Goal: Entertainment & Leisure: Consume media (video, audio)

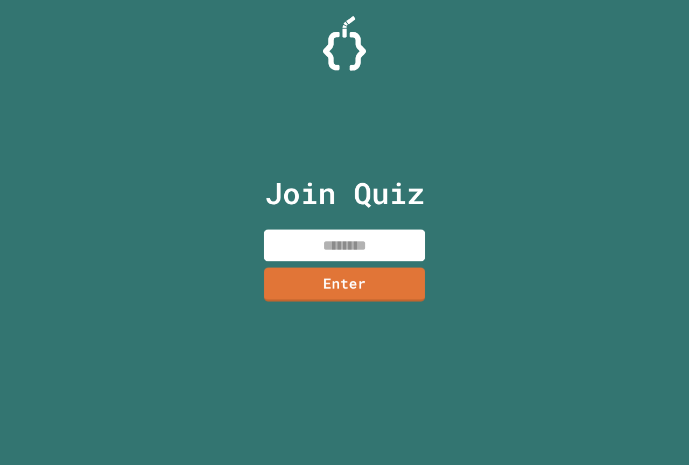
click at [381, 257] on input at bounding box center [345, 245] width 162 height 32
type input "********"
click at [372, 285] on link "Enter" at bounding box center [344, 283] width 163 height 35
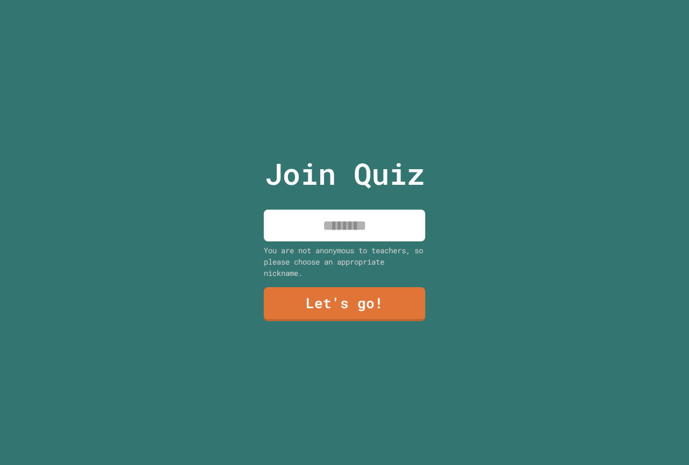
click at [367, 230] on input at bounding box center [345, 225] width 162 height 32
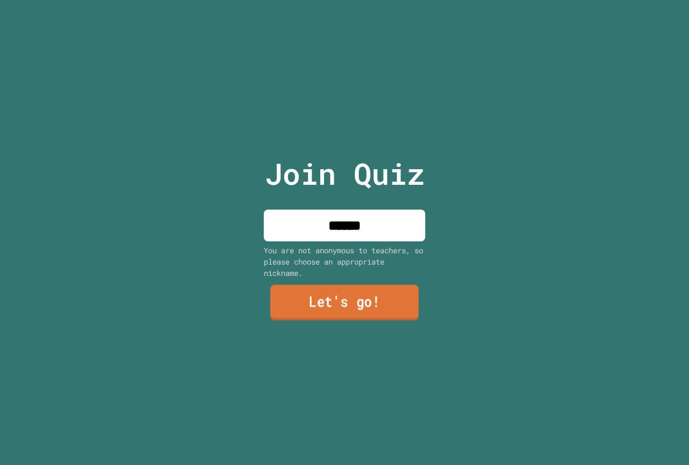
type input "******"
click at [325, 307] on link "Let's go!" at bounding box center [344, 303] width 149 height 36
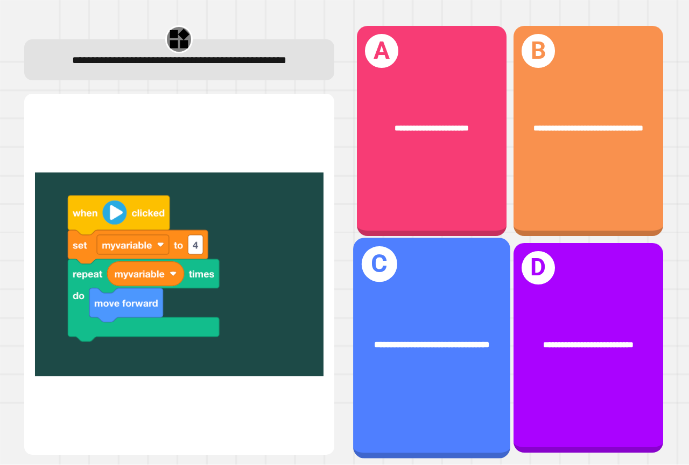
click at [416, 340] on span "**********" at bounding box center [431, 344] width 115 height 9
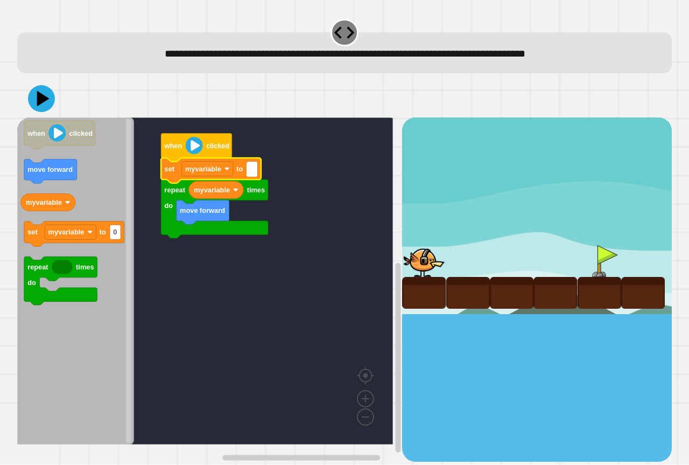
type input "*"
click at [48, 93] on icon at bounding box center [41, 98] width 32 height 32
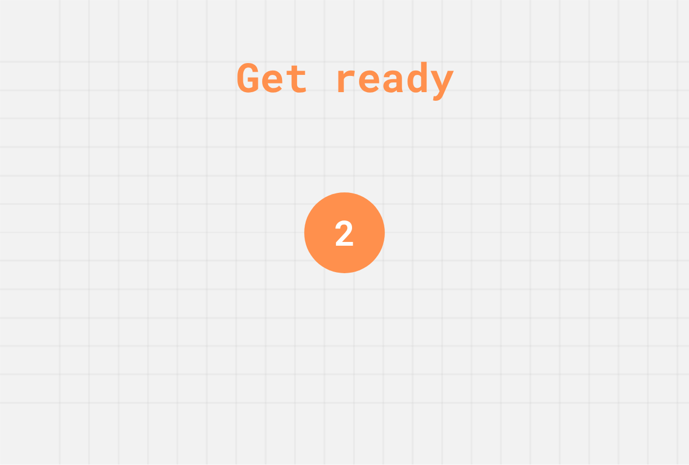
click at [208, 73] on div "Get ready 2" at bounding box center [344, 232] width 689 height 465
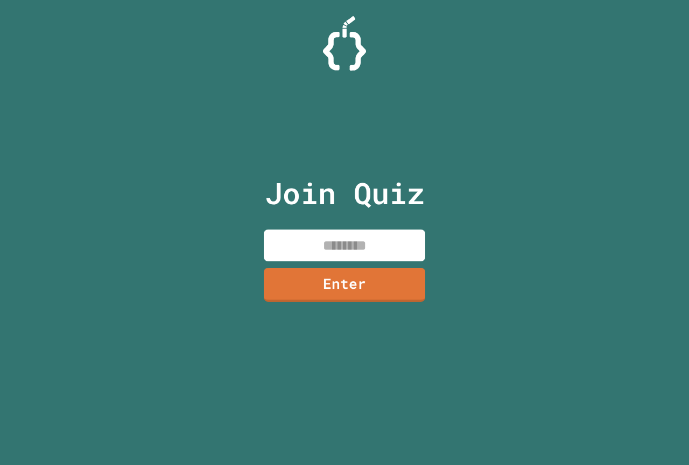
click at [369, 244] on input at bounding box center [345, 245] width 162 height 32
type input "********"
click at [319, 268] on link "Enter" at bounding box center [345, 283] width 157 height 36
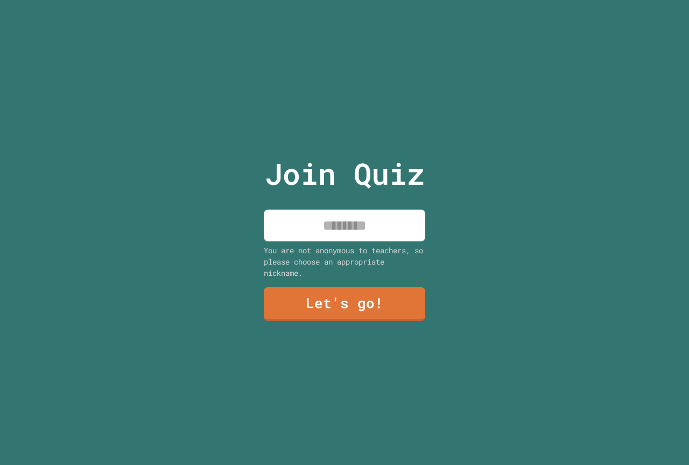
click at [324, 219] on input at bounding box center [345, 225] width 162 height 32
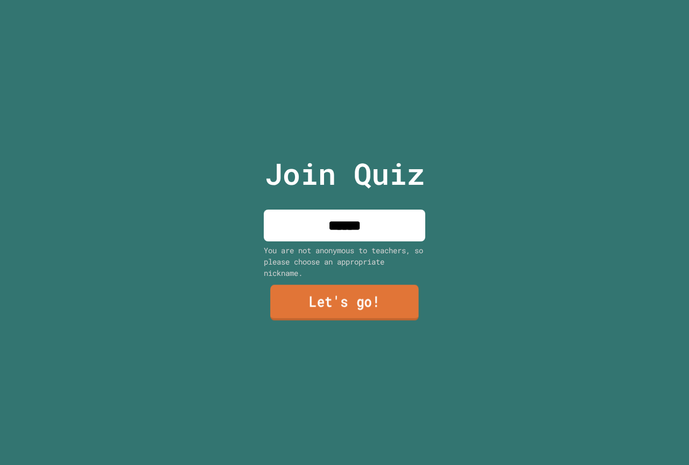
type input "******"
click at [334, 291] on link "Let's go!" at bounding box center [344, 303] width 149 height 36
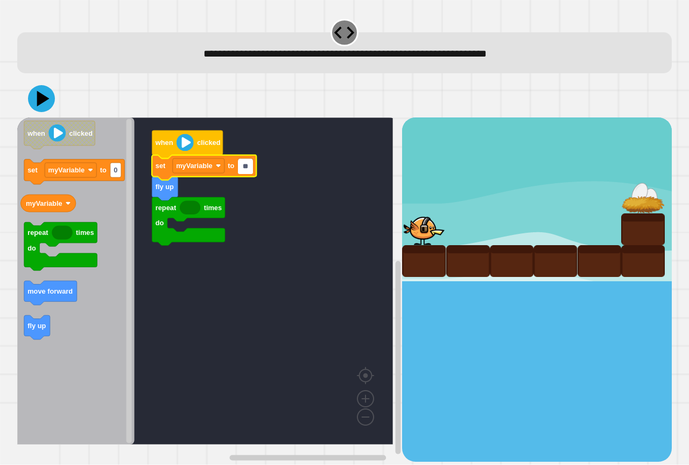
type input "*"
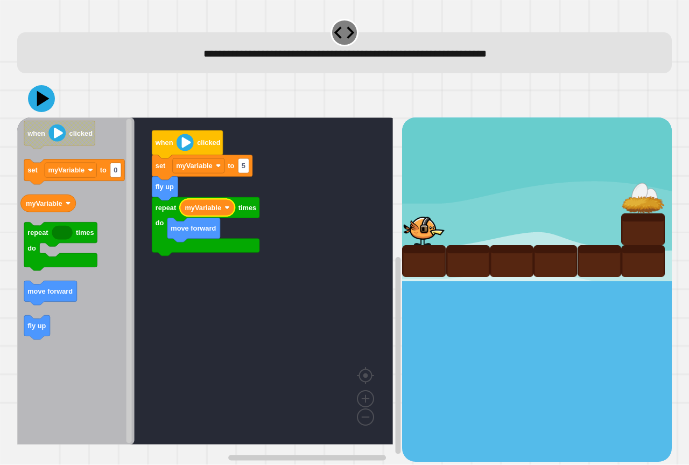
click at [36, 111] on icon at bounding box center [41, 98] width 27 height 27
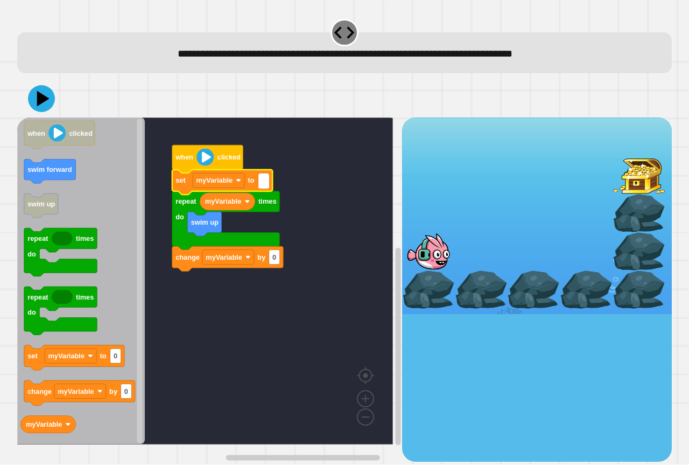
type input "*"
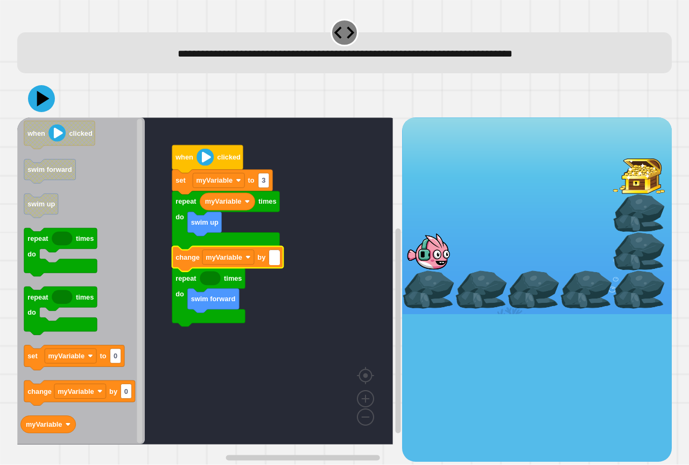
type input "*"
click at [35, 97] on icon at bounding box center [41, 98] width 30 height 30
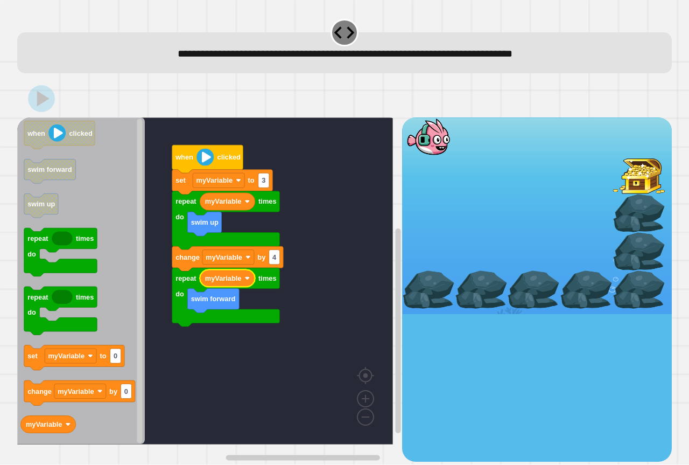
click at [45, 99] on icon at bounding box center [43, 99] width 12 height 16
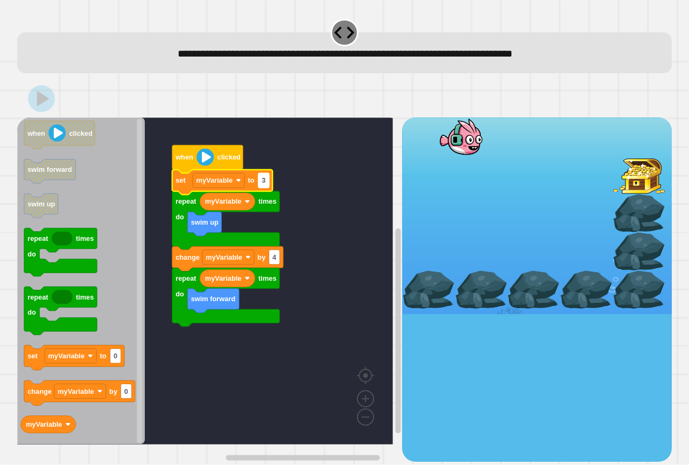
click at [263, 183] on text "3" at bounding box center [264, 181] width 4 height 8
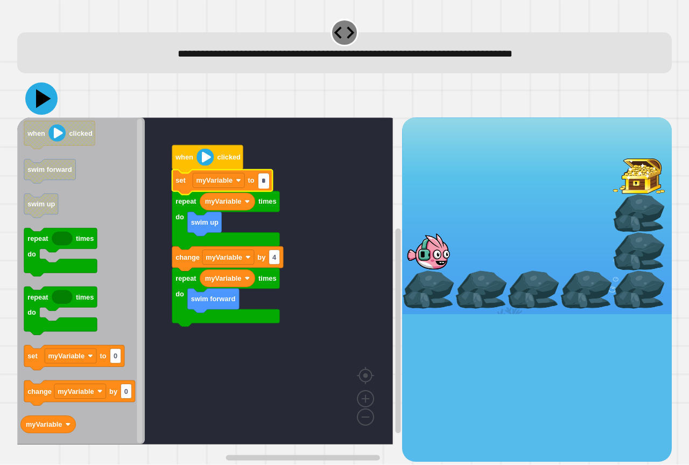
type input "*"
click at [43, 95] on icon at bounding box center [41, 98] width 32 height 32
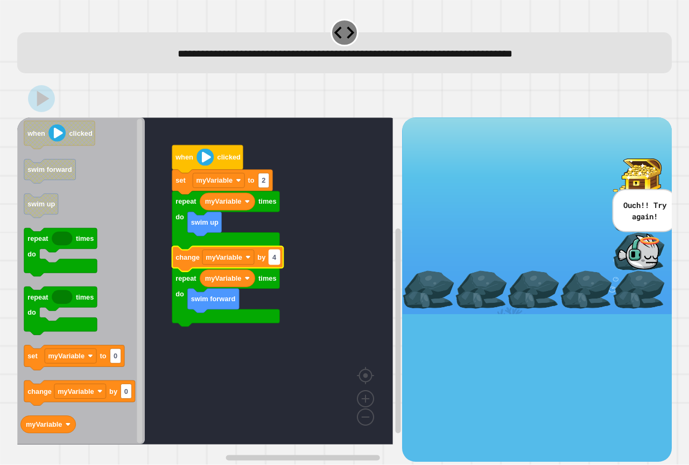
click at [279, 256] on rect "Blockly Workspace" at bounding box center [274, 257] width 11 height 15
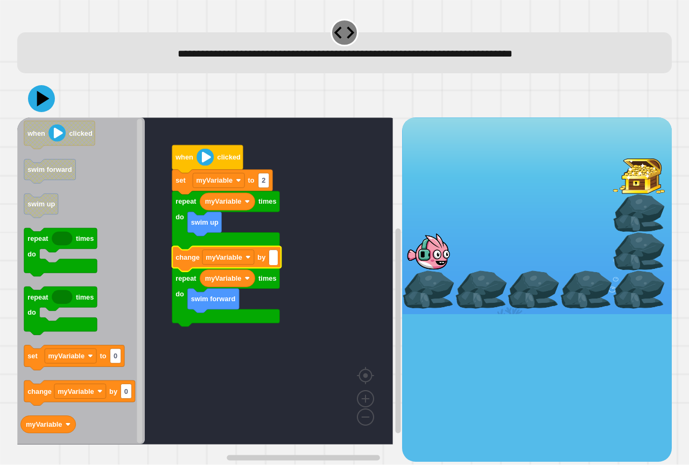
type input "*"
click at [42, 89] on icon at bounding box center [41, 98] width 32 height 32
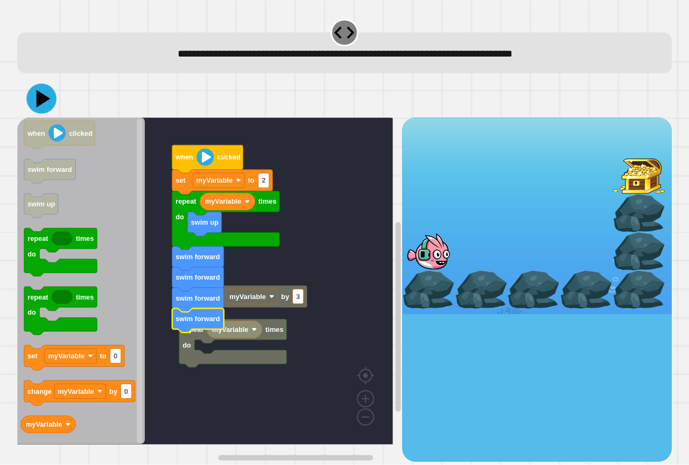
click at [39, 102] on icon at bounding box center [44, 99] width 14 height 18
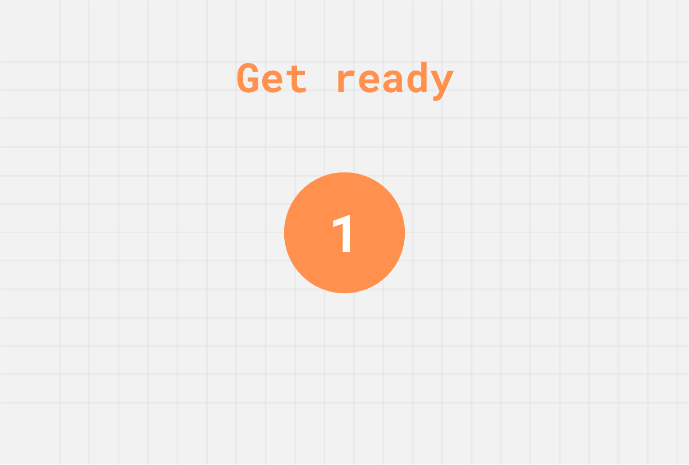
drag, startPoint x: 634, startPoint y: 374, endPoint x: 387, endPoint y: 184, distance: 311.8
click at [389, 183] on div "Get ready 1" at bounding box center [344, 232] width 689 height 465
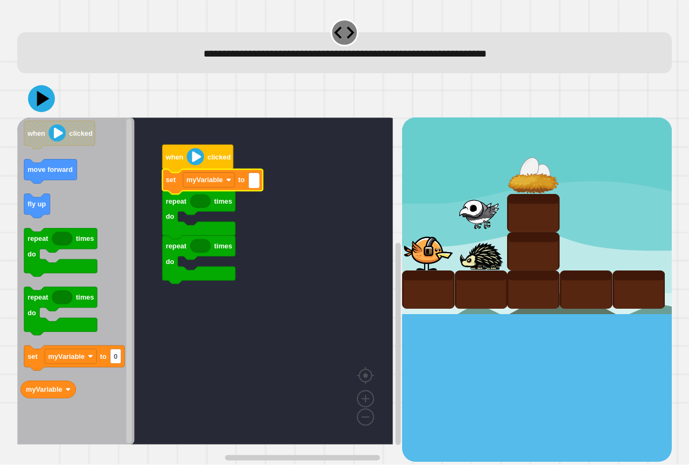
type input "*"
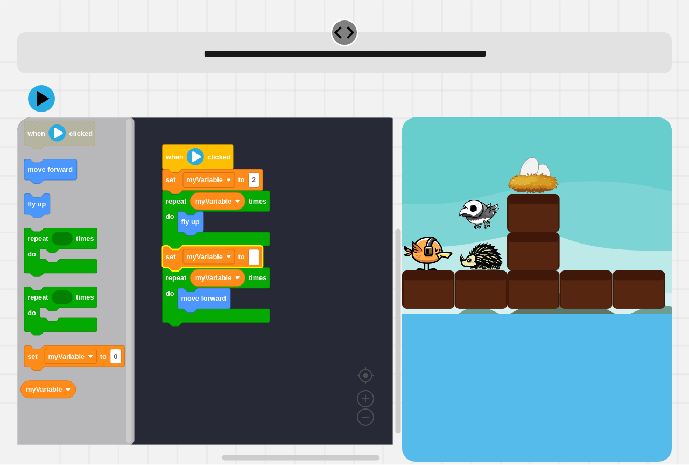
type input "*"
click at [37, 101] on icon at bounding box center [43, 98] width 15 height 19
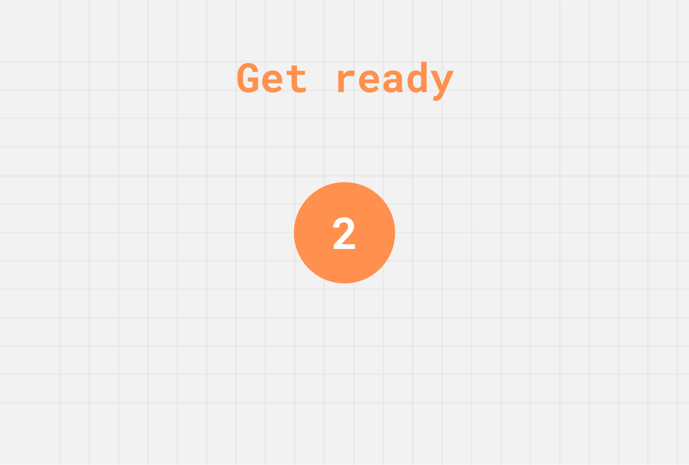
drag, startPoint x: 347, startPoint y: 331, endPoint x: 263, endPoint y: 204, distance: 152.8
click at [263, 204] on div "Get ready 2" at bounding box center [344, 232] width 689 height 465
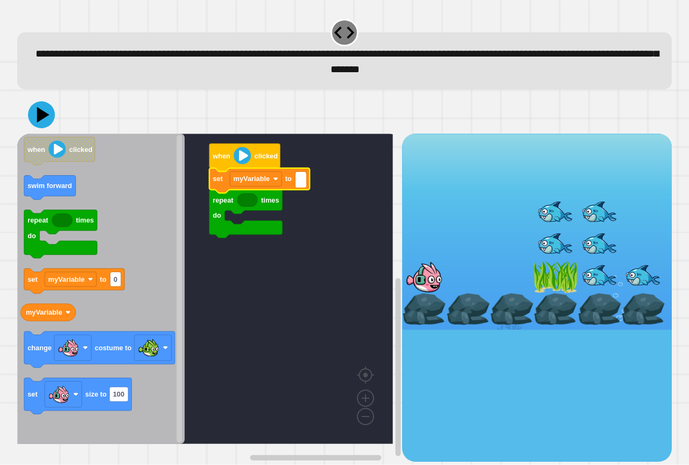
type input "*"
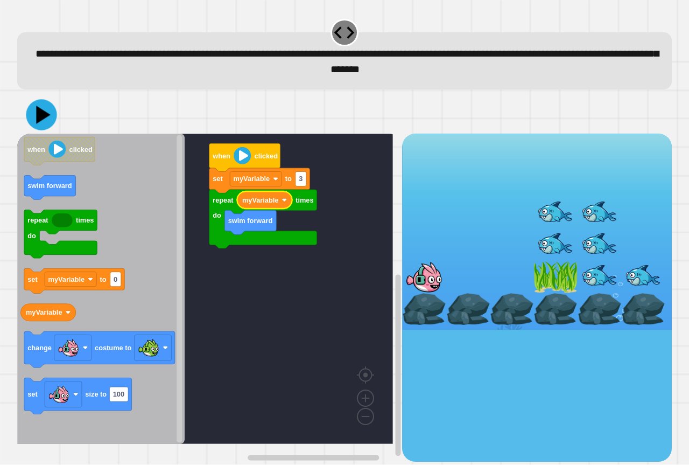
click at [39, 122] on icon at bounding box center [43, 115] width 14 height 18
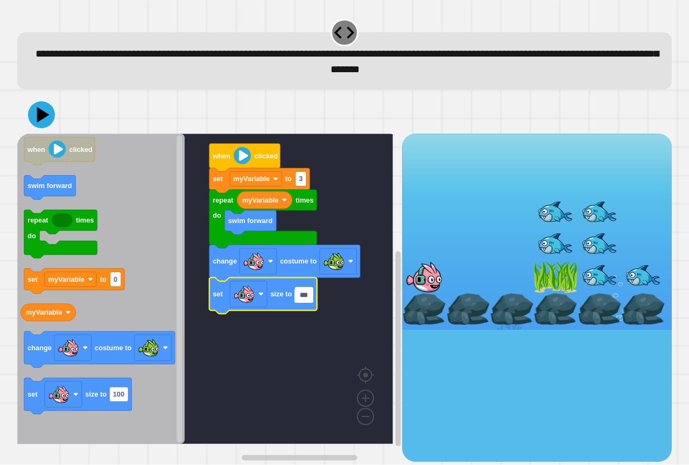
type input "**"
drag, startPoint x: 21, startPoint y: 129, endPoint x: 25, endPoint y: 125, distance: 5.7
click at [24, 126] on div at bounding box center [344, 115] width 655 height 38
click at [30, 119] on icon at bounding box center [41, 115] width 32 height 32
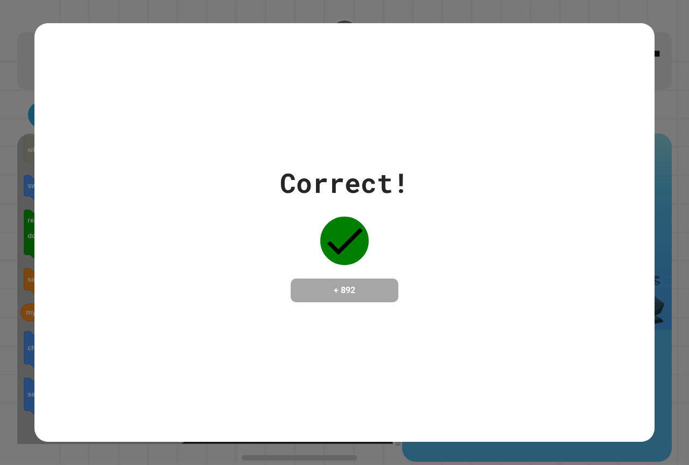
click at [32, 94] on div "Correct! + 892" at bounding box center [344, 232] width 689 height 465
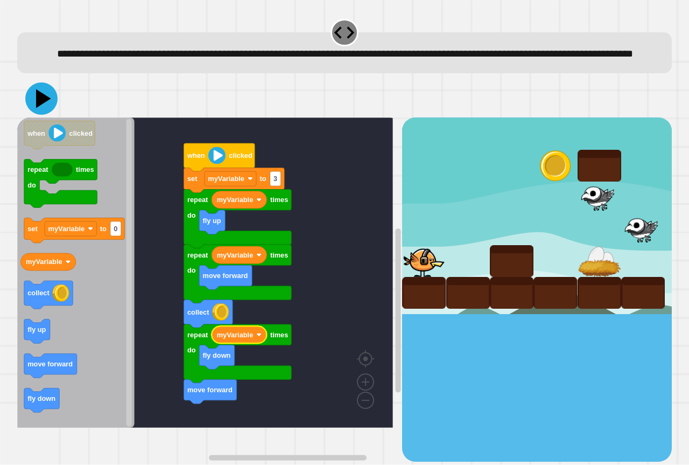
click at [51, 115] on icon at bounding box center [41, 98] width 32 height 32
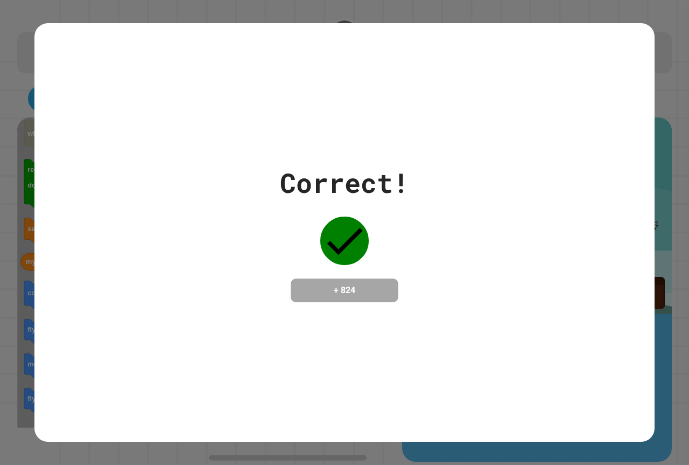
click at [0, 155] on div "Correct! + 824" at bounding box center [344, 232] width 689 height 465
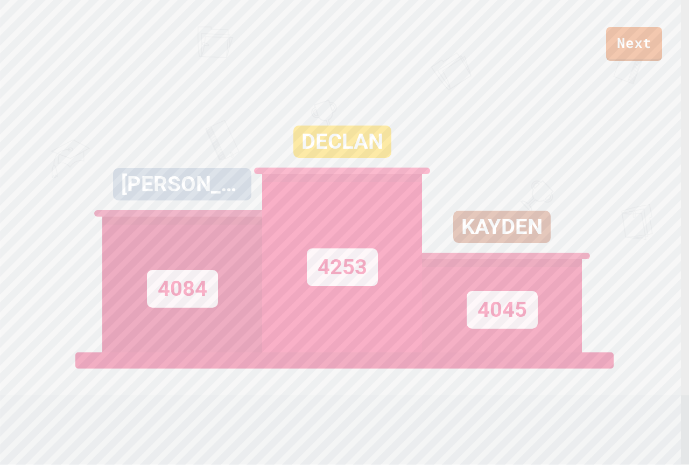
drag, startPoint x: 414, startPoint y: 305, endPoint x: 642, endPoint y: 202, distance: 250.9
click at [642, 202] on div "Next ELAINE 4084 DECLAN 4253 KAYDEN 4045 View leaderboard" at bounding box center [344, 232] width 689 height 465
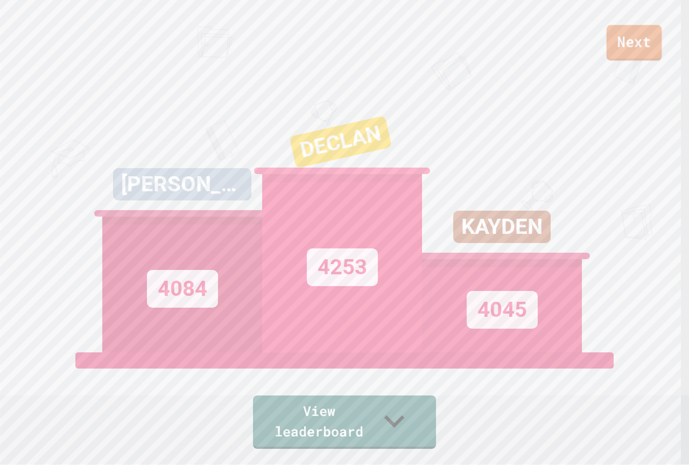
click at [619, 36] on link "Next" at bounding box center [634, 43] width 55 height 36
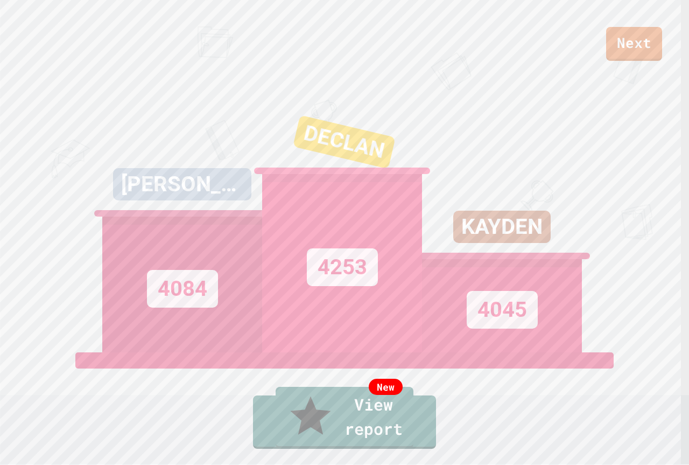
drag, startPoint x: 410, startPoint y: 296, endPoint x: 391, endPoint y: 246, distance: 53.8
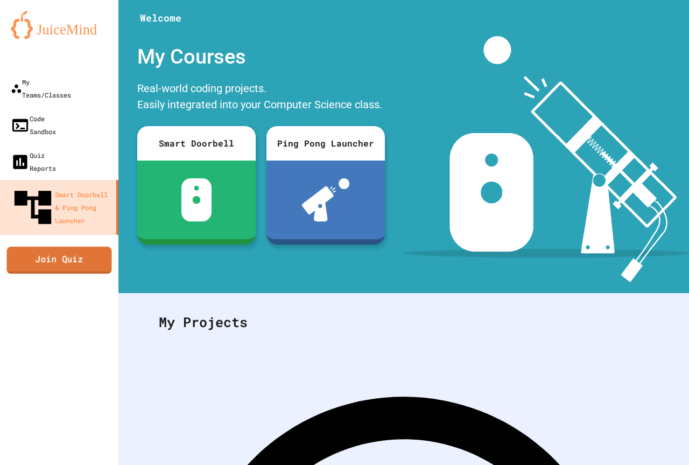
click at [52, 246] on link "Join Quiz" at bounding box center [58, 259] width 105 height 27
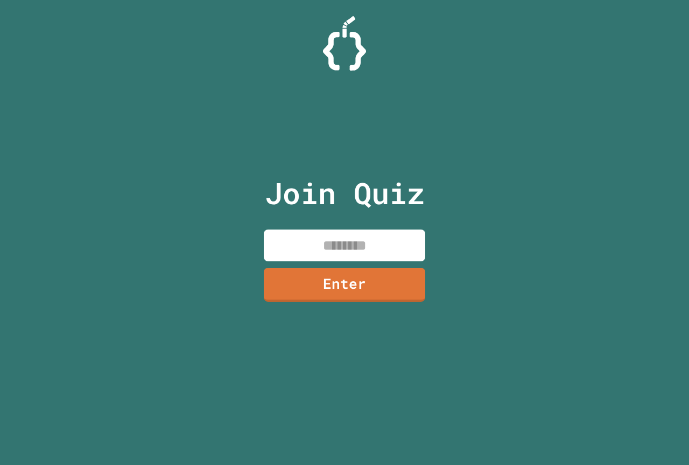
click at [344, 236] on input at bounding box center [345, 245] width 162 height 32
type input "********"
click at [397, 293] on link "Enter" at bounding box center [345, 283] width 162 height 36
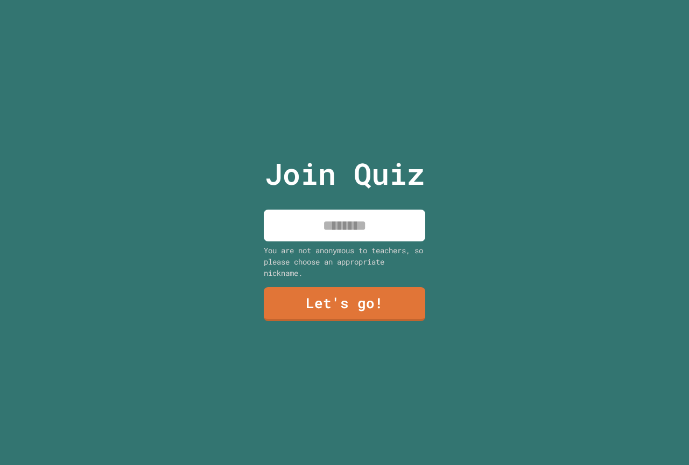
click at [319, 214] on input at bounding box center [345, 225] width 162 height 32
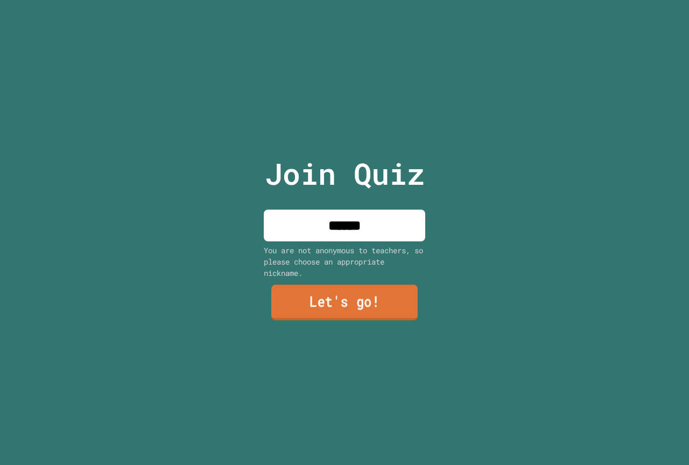
type input "******"
click at [360, 306] on link "Let's go!" at bounding box center [344, 303] width 146 height 36
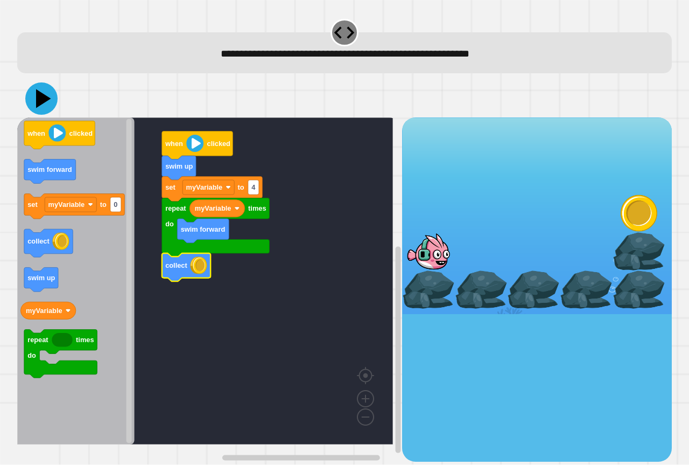
click at [38, 103] on icon at bounding box center [43, 98] width 15 height 19
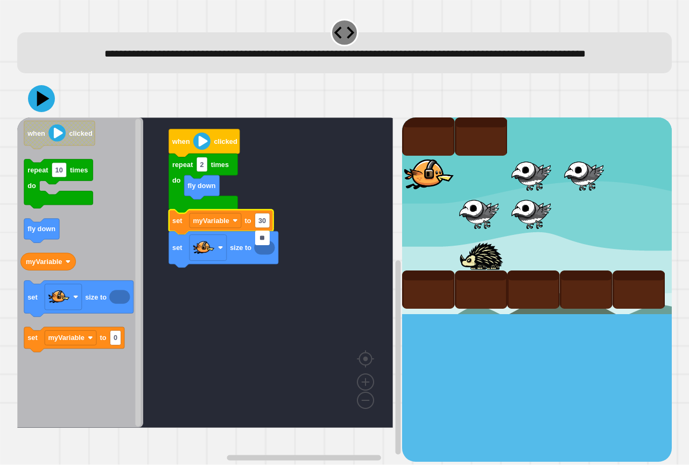
type input "***"
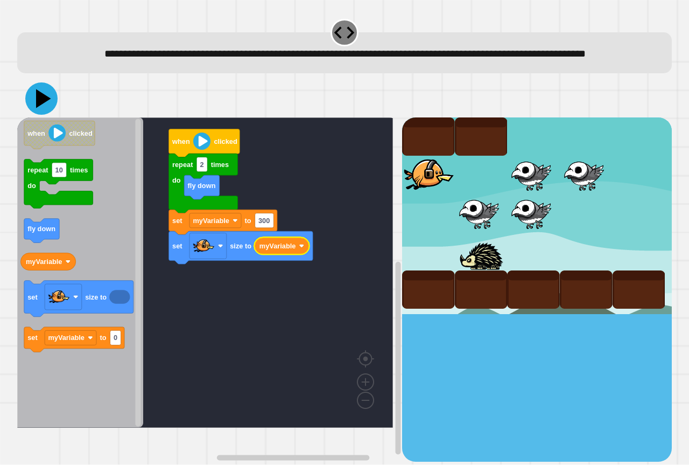
click at [34, 115] on icon at bounding box center [41, 98] width 32 height 32
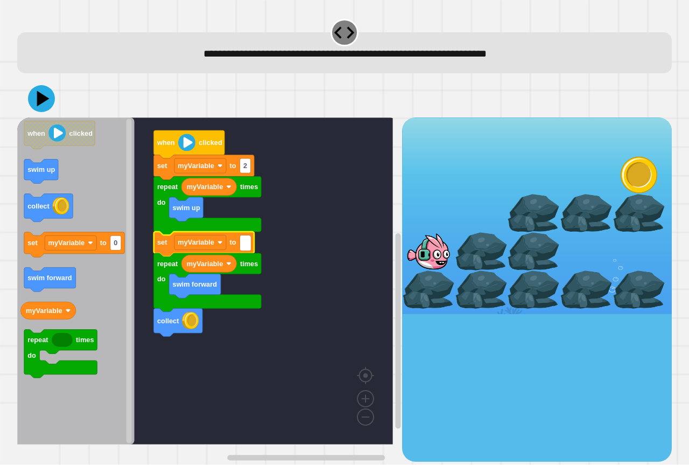
type input "*"
click at [48, 101] on icon at bounding box center [41, 98] width 32 height 32
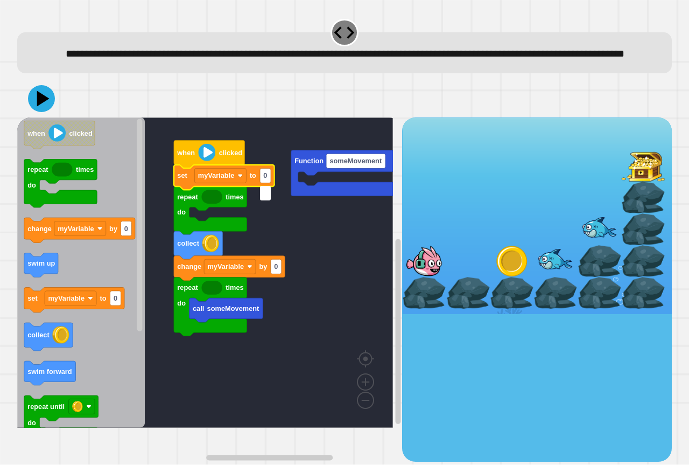
type input "*"
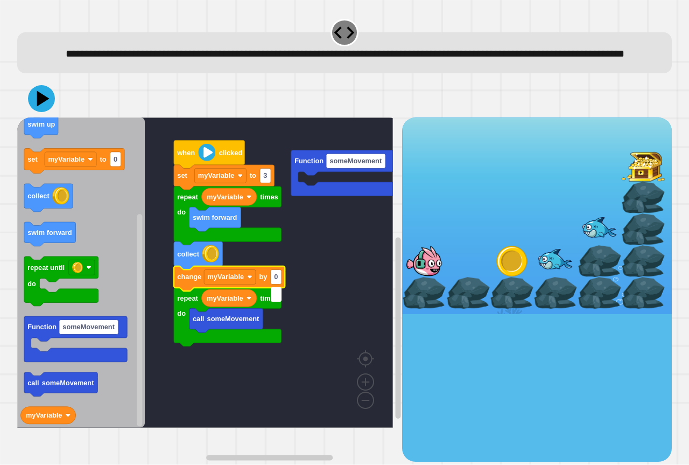
type input "*"
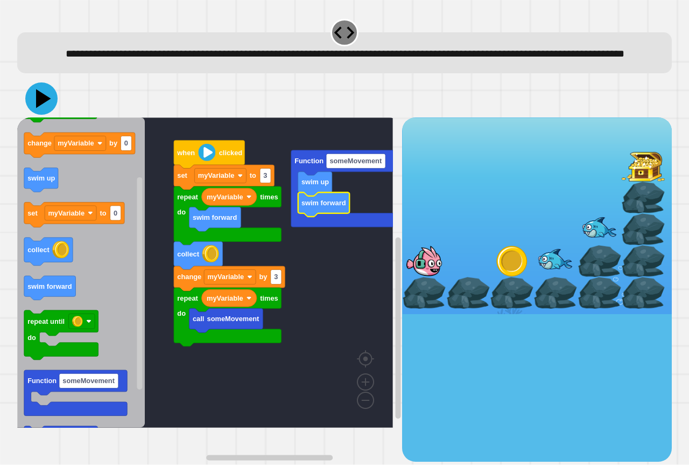
click at [42, 108] on icon at bounding box center [43, 98] width 15 height 19
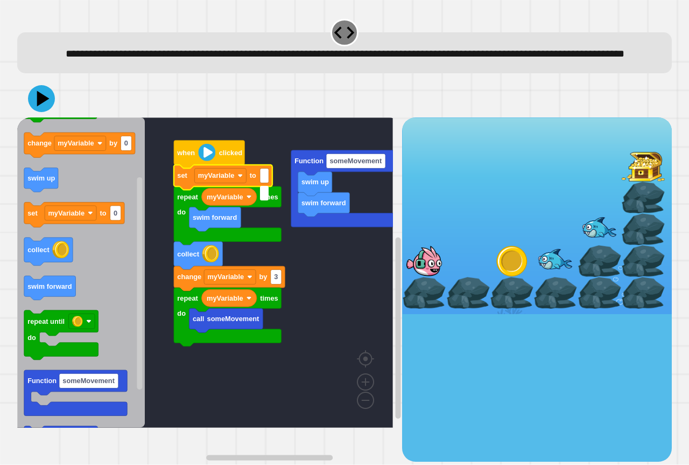
type input "*"
click at [45, 110] on icon at bounding box center [41, 98] width 31 height 31
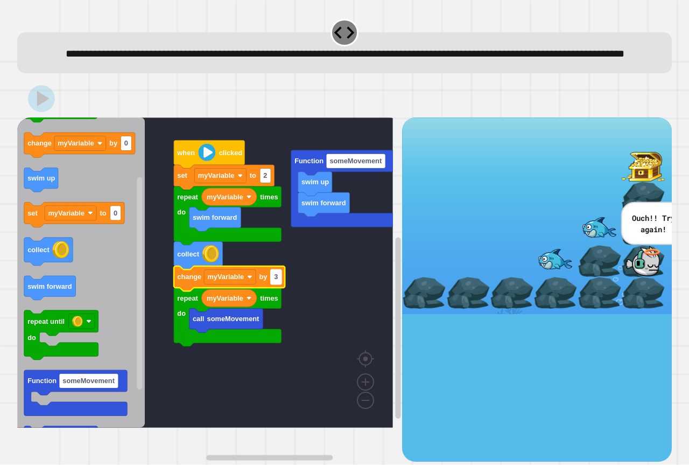
click at [279, 284] on rect "Blockly Workspace" at bounding box center [276, 277] width 11 height 15
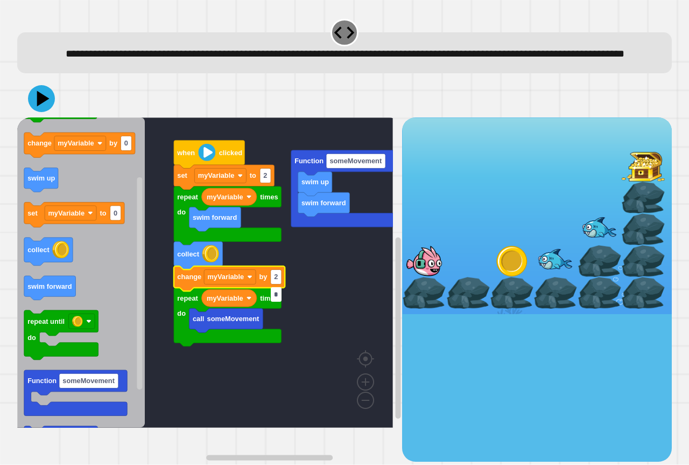
type input "*"
click at [276, 281] on text "2" at bounding box center [276, 277] width 4 height 8
type input "*"
click at [40, 110] on icon at bounding box center [41, 98] width 32 height 32
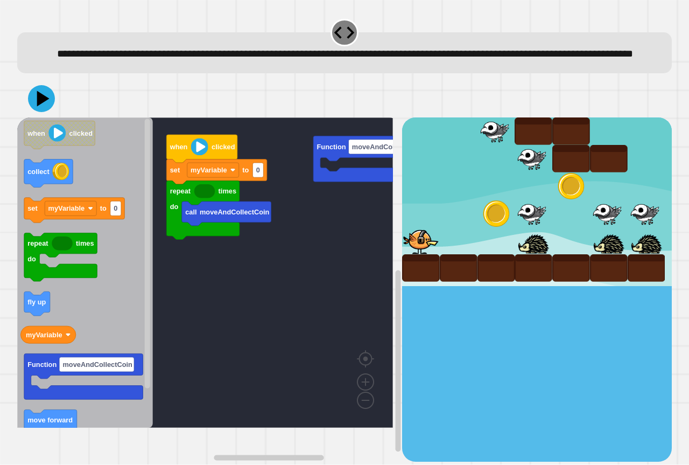
click at [297, 180] on rect "Blockly Workspace" at bounding box center [205, 272] width 376 height 310
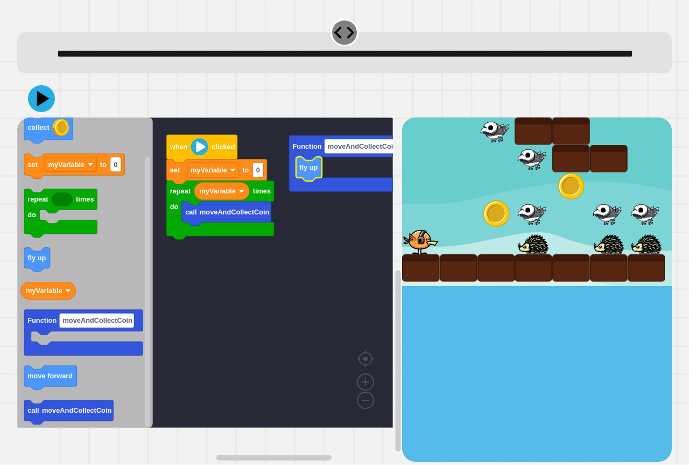
click at [57, 407] on icon "when clicked collect set myVariable to 0 repeat times do fly up myVariable Func…" at bounding box center [85, 272] width 136 height 310
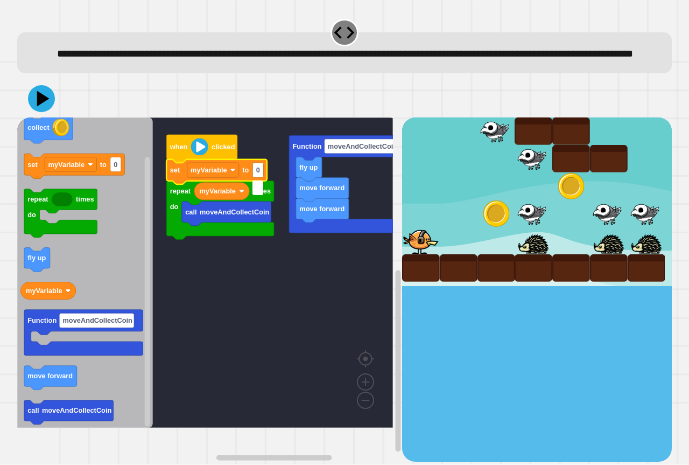
type input "*"
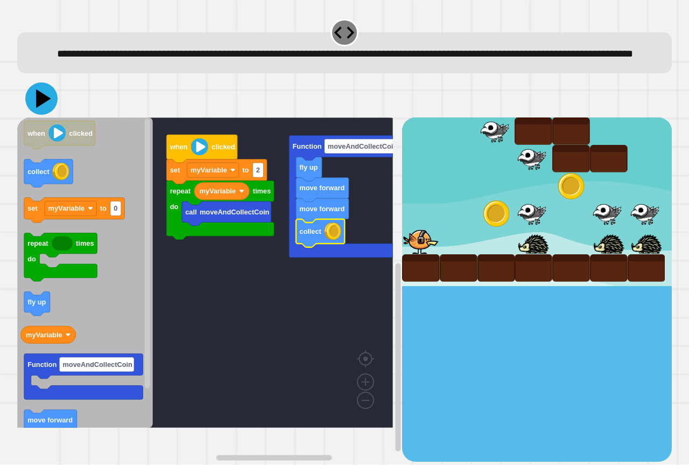
click at [36, 114] on icon at bounding box center [41, 98] width 32 height 32
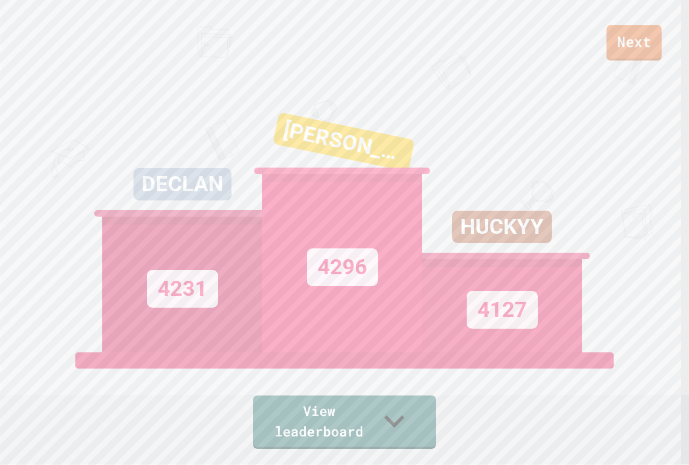
click at [626, 43] on link "Next" at bounding box center [634, 43] width 55 height 36
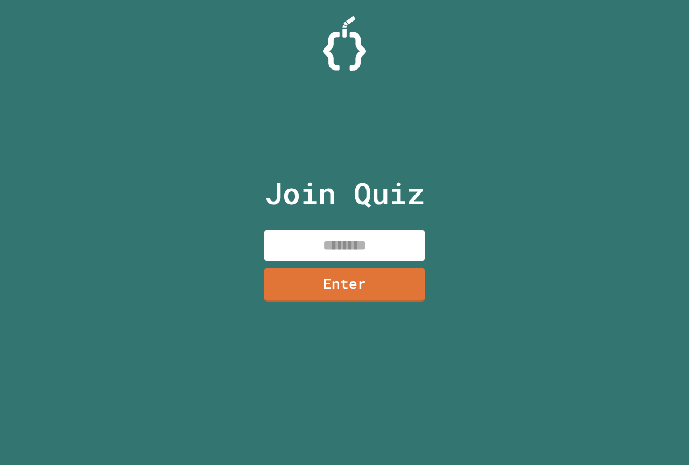
click at [359, 254] on input at bounding box center [345, 245] width 162 height 32
paste input "********"
type input "********"
click at [358, 284] on link "Enter" at bounding box center [345, 283] width 157 height 36
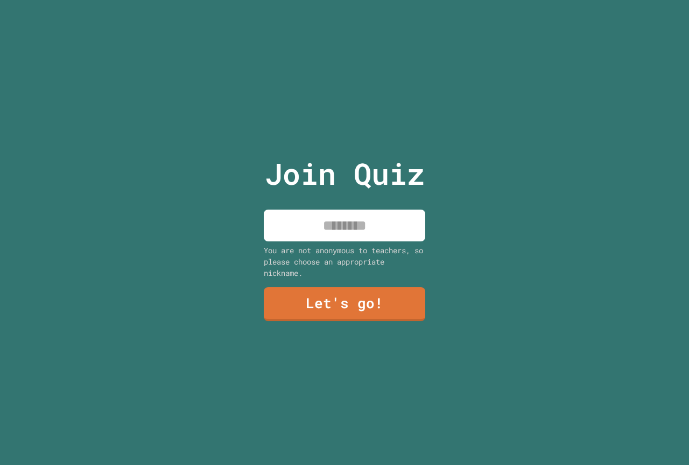
click at [340, 219] on input at bounding box center [345, 225] width 162 height 32
type input "******"
click at [332, 298] on link "Let's go!" at bounding box center [344, 303] width 163 height 36
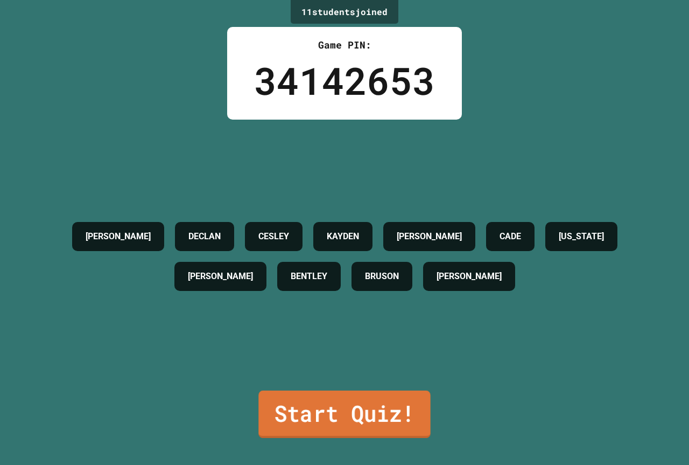
click at [404, 407] on link "Start Quiz!" at bounding box center [344, 413] width 172 height 47
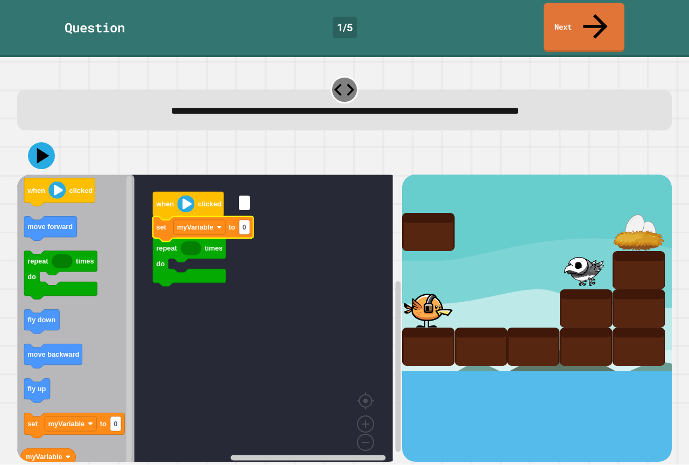
type input "*"
click at [195, 291] on rect "Blockly Workspace" at bounding box center [205, 321] width 376 height 295
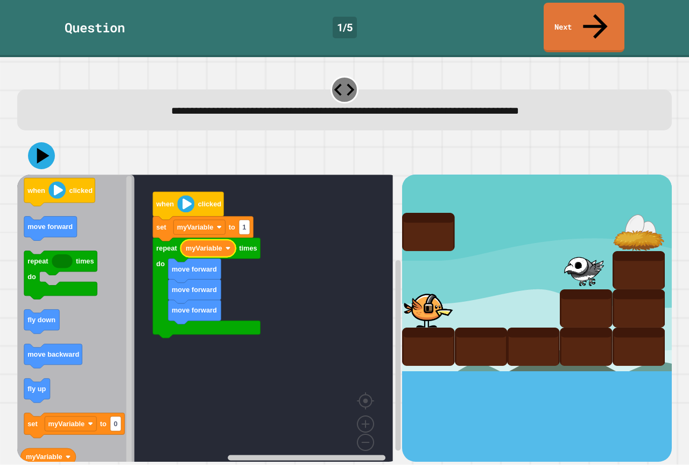
click at [135, 346] on div "when clicked set myVariable to 1 repeat times do move forward move forward move…" at bounding box center [209, 317] width 385 height 286
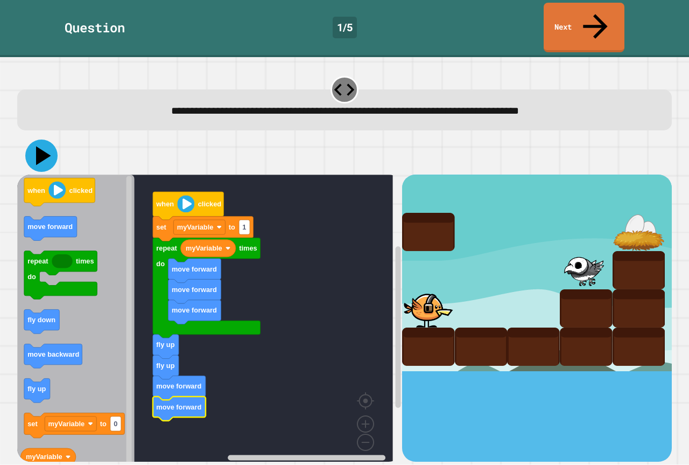
click at [52, 139] on icon at bounding box center [41, 155] width 32 height 32
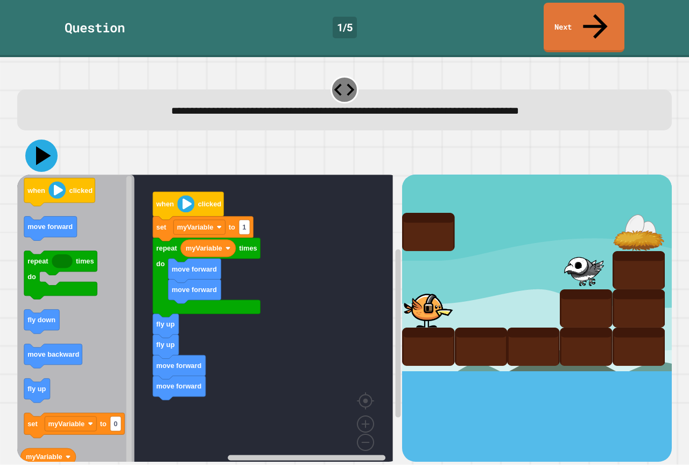
click at [49, 139] on icon at bounding box center [41, 155] width 32 height 32
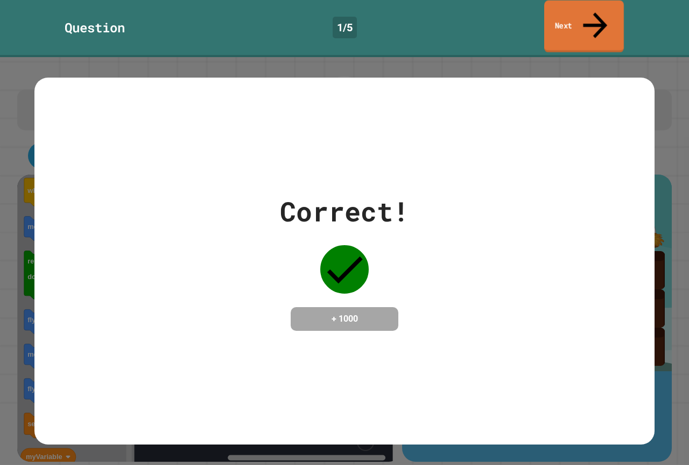
click at [580, 10] on link "Next" at bounding box center [584, 27] width 80 height 52
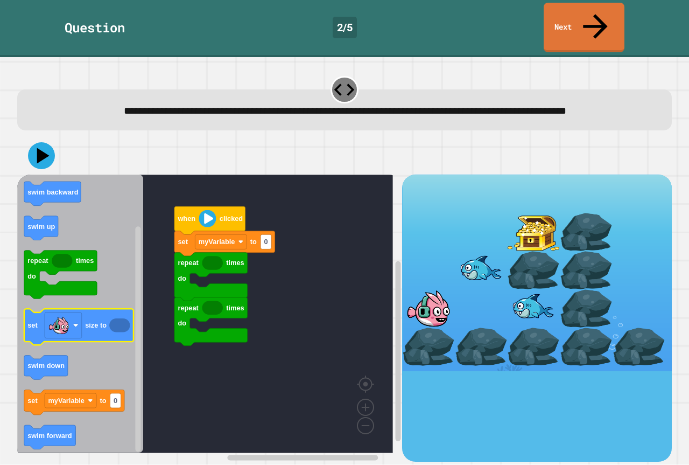
click at [93, 326] on div "repeat times do repeat times do set myVariable to 0 when clicked when clicked m…" at bounding box center [209, 317] width 385 height 286
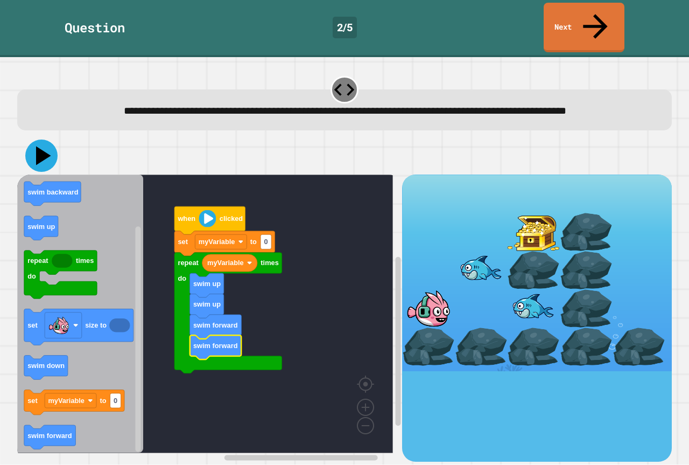
click at [46, 149] on icon at bounding box center [43, 155] width 15 height 19
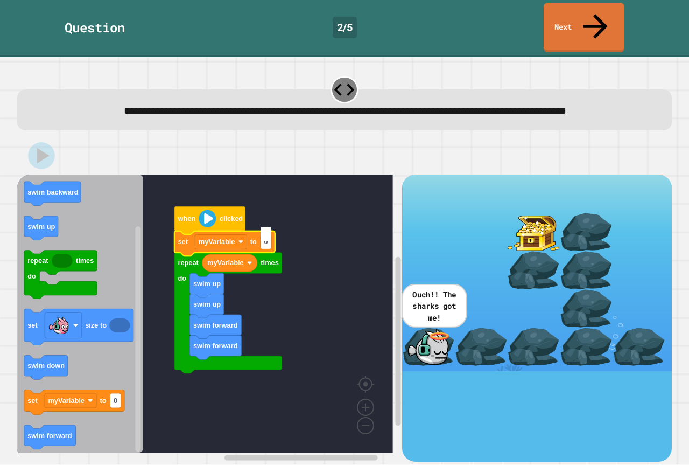
type input "*"
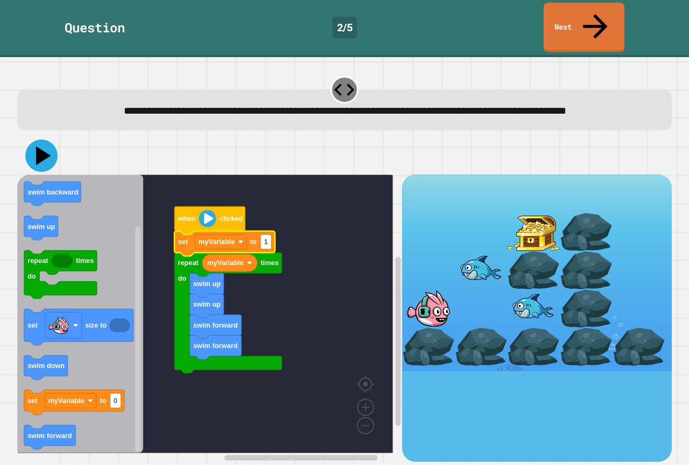
click at [38, 146] on icon at bounding box center [43, 155] width 15 height 19
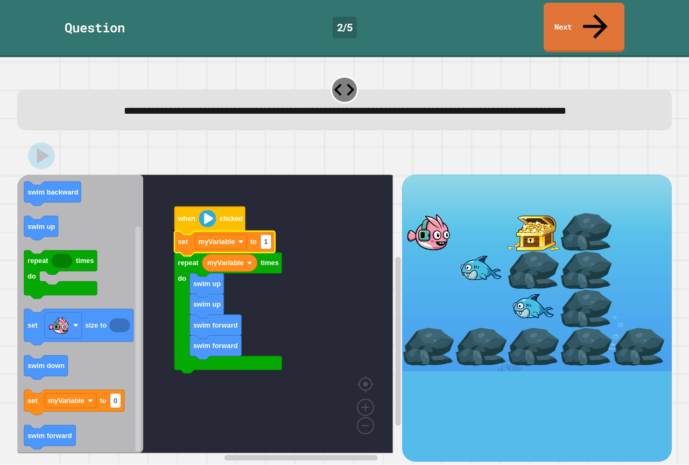
click at [282, 149] on div at bounding box center [344, 156] width 655 height 38
drag, startPoint x: 601, startPoint y: 96, endPoint x: 599, endPoint y: 71, distance: 24.9
click at [599, 79] on div "**********" at bounding box center [345, 102] width 662 height 63
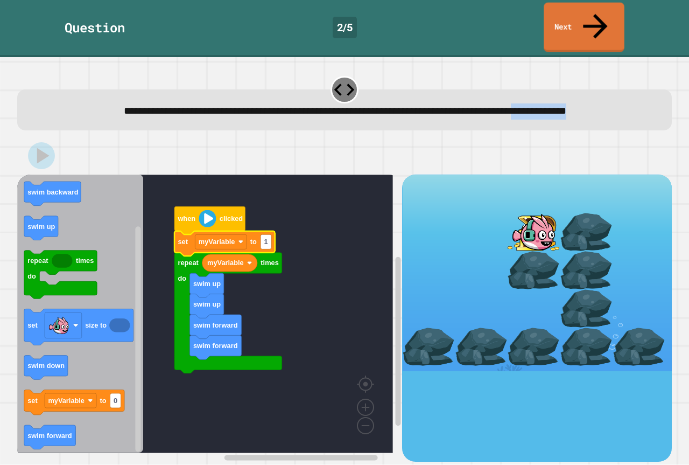
click at [533, 103] on div "**********" at bounding box center [345, 111] width 627 height 16
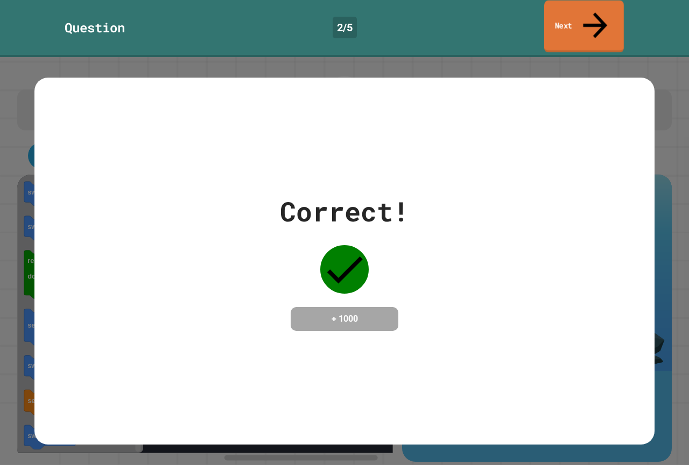
click at [568, 15] on link "Next" at bounding box center [584, 27] width 80 height 52
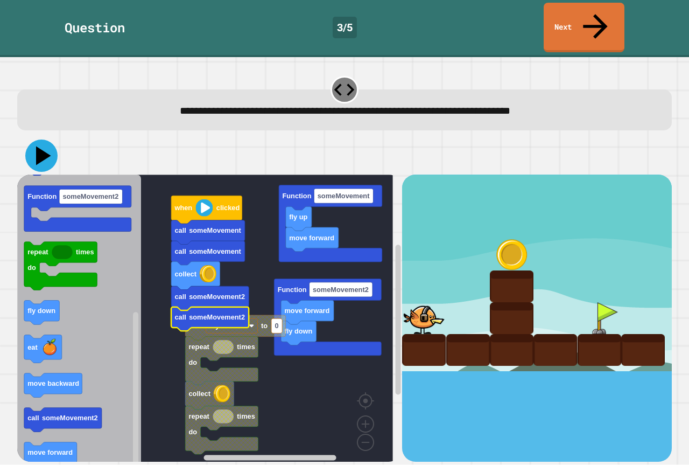
click at [40, 139] on icon at bounding box center [41, 155] width 32 height 32
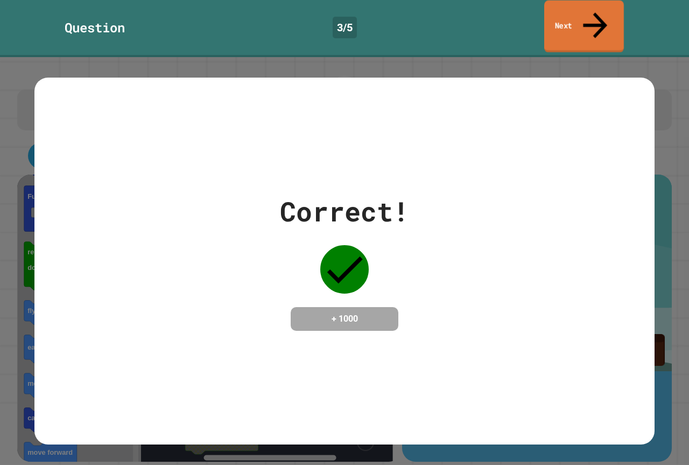
click at [560, 2] on link "Next" at bounding box center [584, 27] width 80 height 52
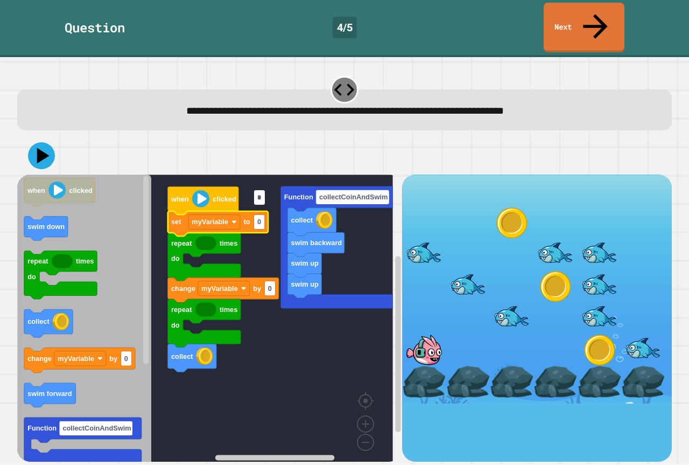
type input "*"
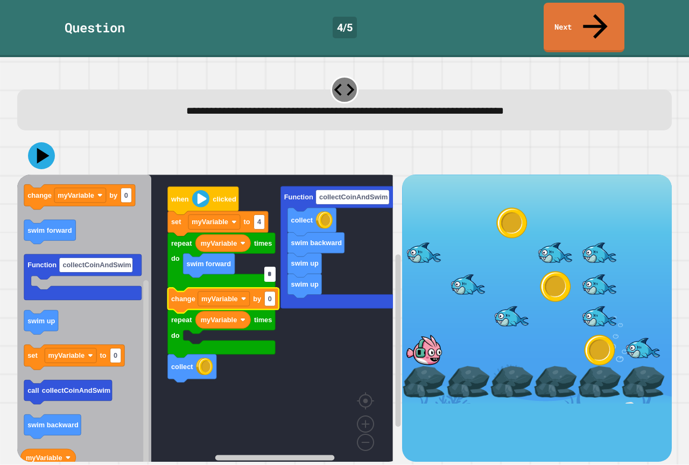
type input "*"
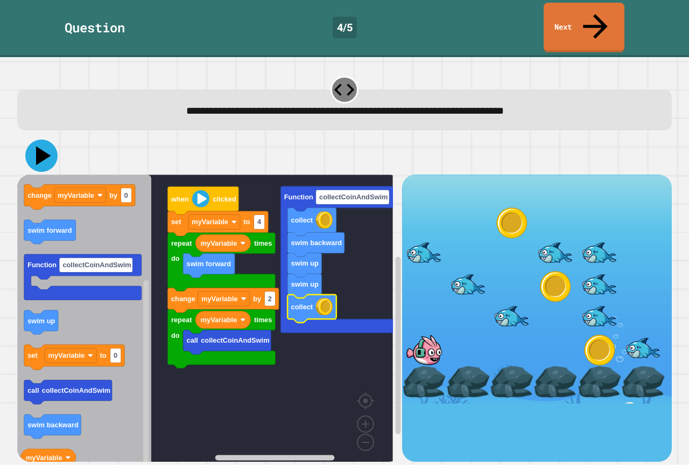
click at [39, 139] on icon at bounding box center [41, 155] width 32 height 32
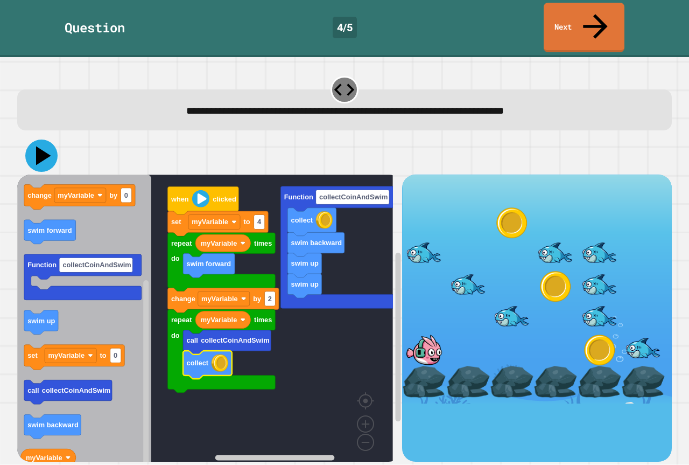
click at [46, 139] on icon at bounding box center [41, 155] width 32 height 32
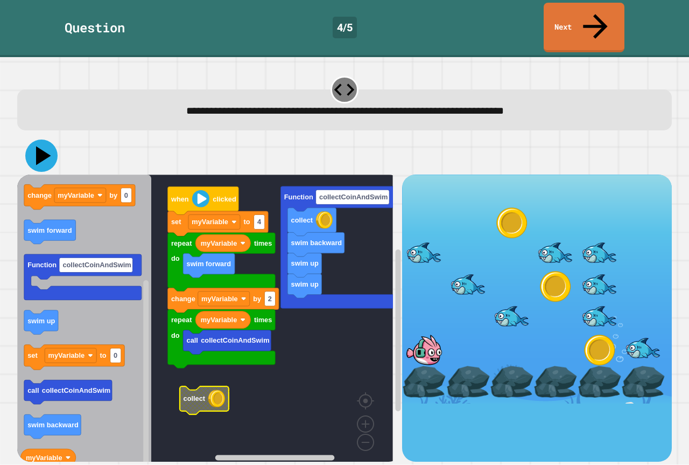
click at [26, 137] on div at bounding box center [344, 156] width 655 height 38
click at [34, 139] on icon at bounding box center [41, 155] width 32 height 32
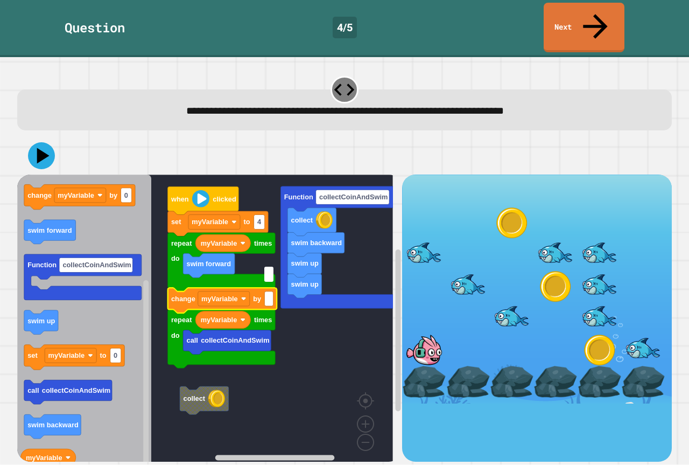
type input "*"
click at [70, 137] on div at bounding box center [344, 156] width 655 height 38
click at [51, 142] on icon at bounding box center [41, 155] width 27 height 27
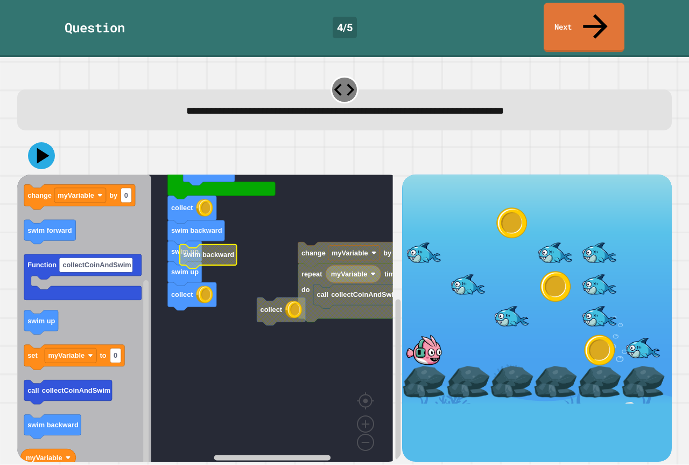
click at [213, 248] on rect "Blockly Workspace" at bounding box center [205, 321] width 376 height 295
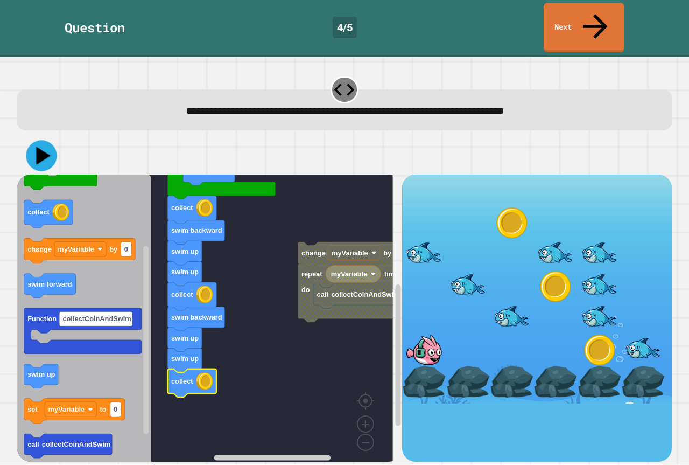
click at [45, 141] on icon at bounding box center [41, 156] width 31 height 31
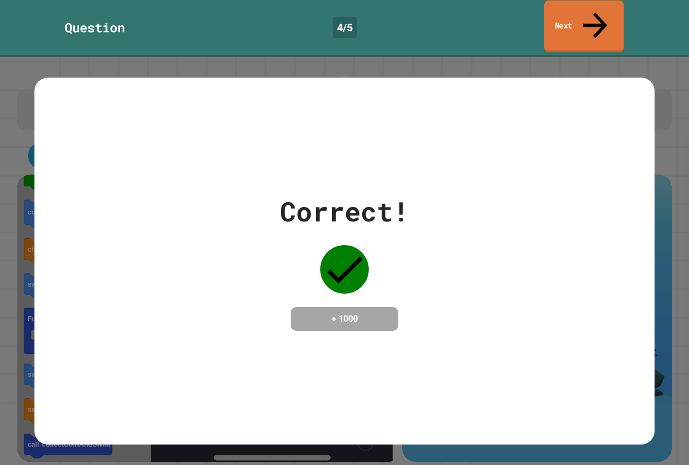
click at [579, 8] on link "Next" at bounding box center [584, 27] width 80 height 52
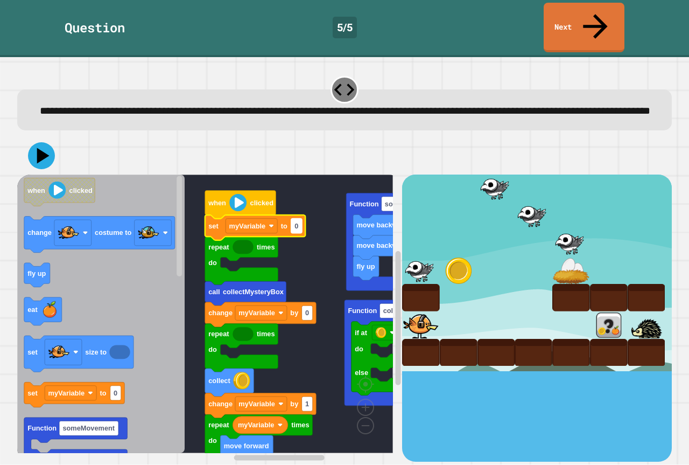
click at [296, 222] on text "0" at bounding box center [297, 226] width 4 height 8
type input "*"
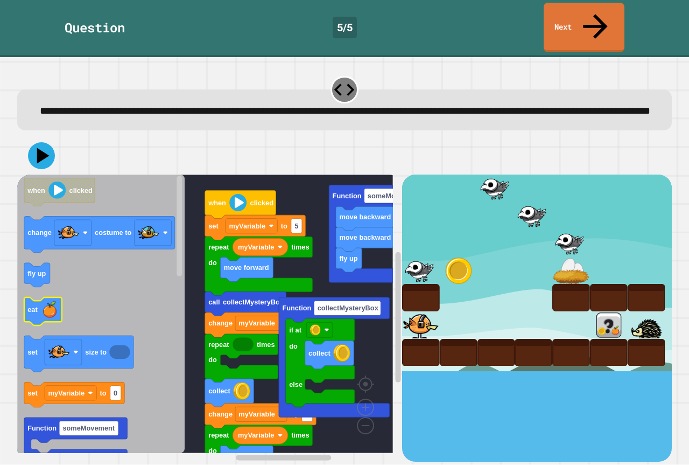
click at [92, 314] on icon "Blockly Workspace" at bounding box center [100, 313] width 167 height 278
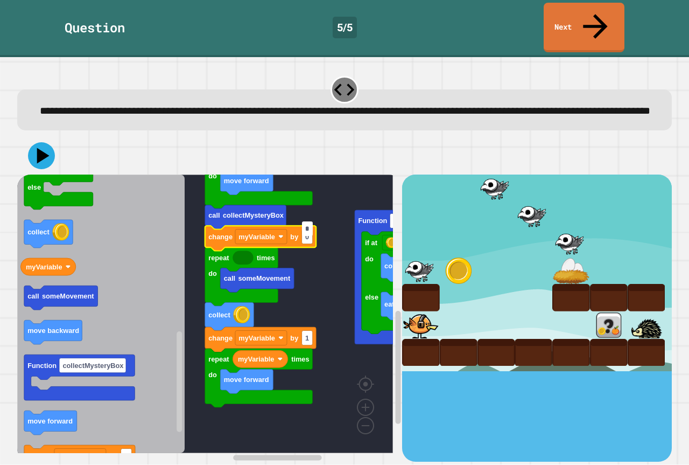
type input "*"
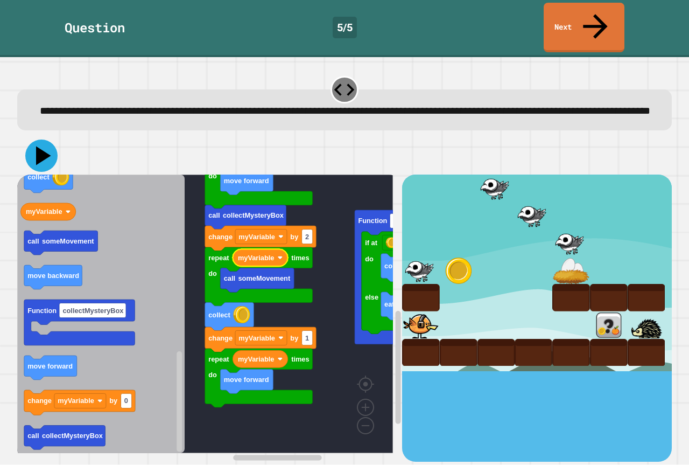
click at [34, 148] on icon at bounding box center [41, 155] width 32 height 32
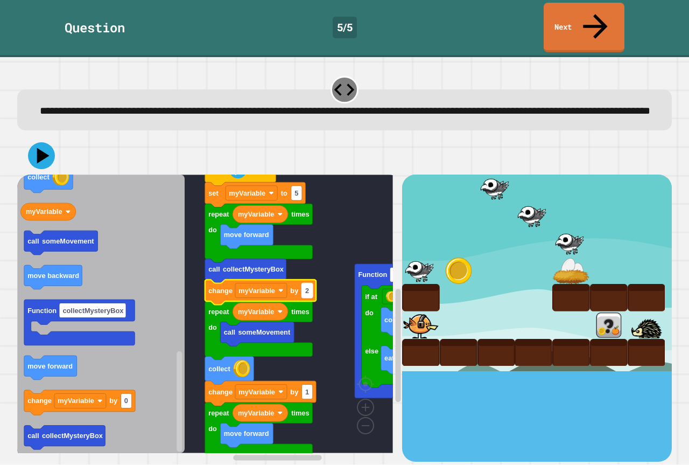
click at [305, 286] on text "2" at bounding box center [307, 290] width 4 height 8
type input "*"
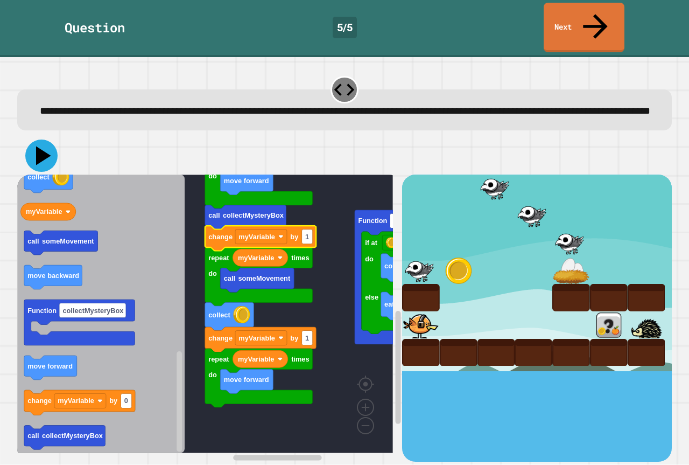
click at [39, 154] on icon at bounding box center [43, 155] width 15 height 19
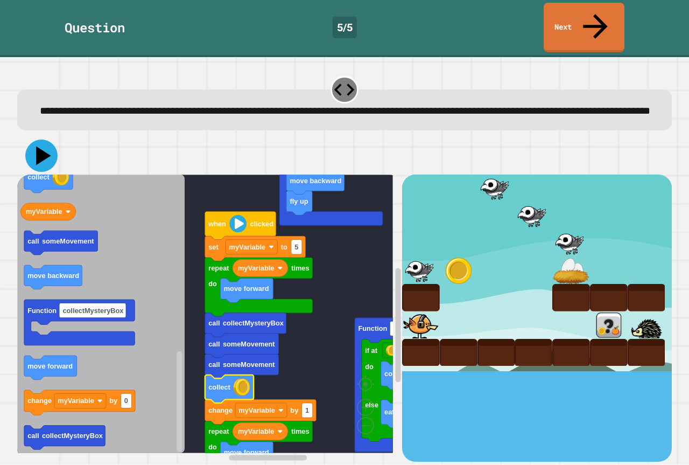
click at [43, 150] on icon at bounding box center [43, 155] width 15 height 19
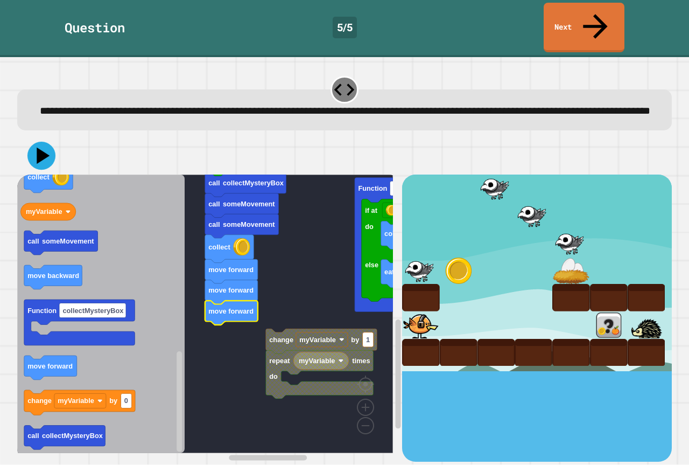
click at [47, 149] on icon at bounding box center [43, 156] width 13 height 16
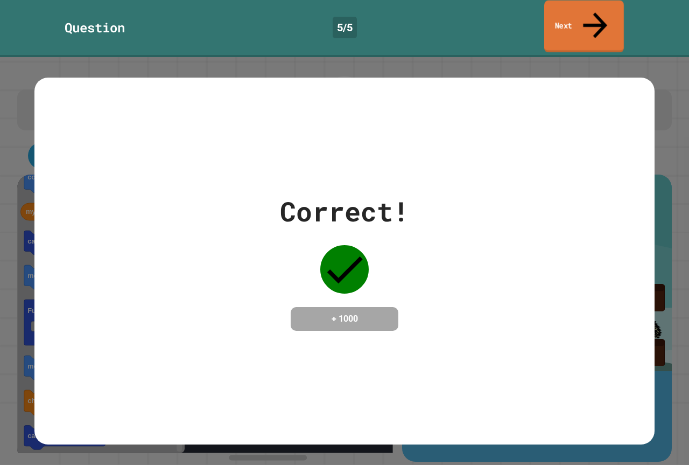
click at [585, 16] on link "Next" at bounding box center [584, 27] width 80 height 52
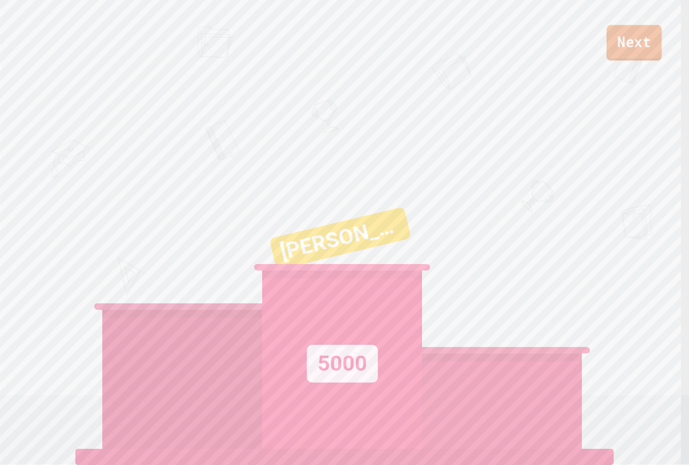
click at [636, 40] on link "Next" at bounding box center [634, 43] width 55 height 36
